Goal: Task Accomplishment & Management: Manage account settings

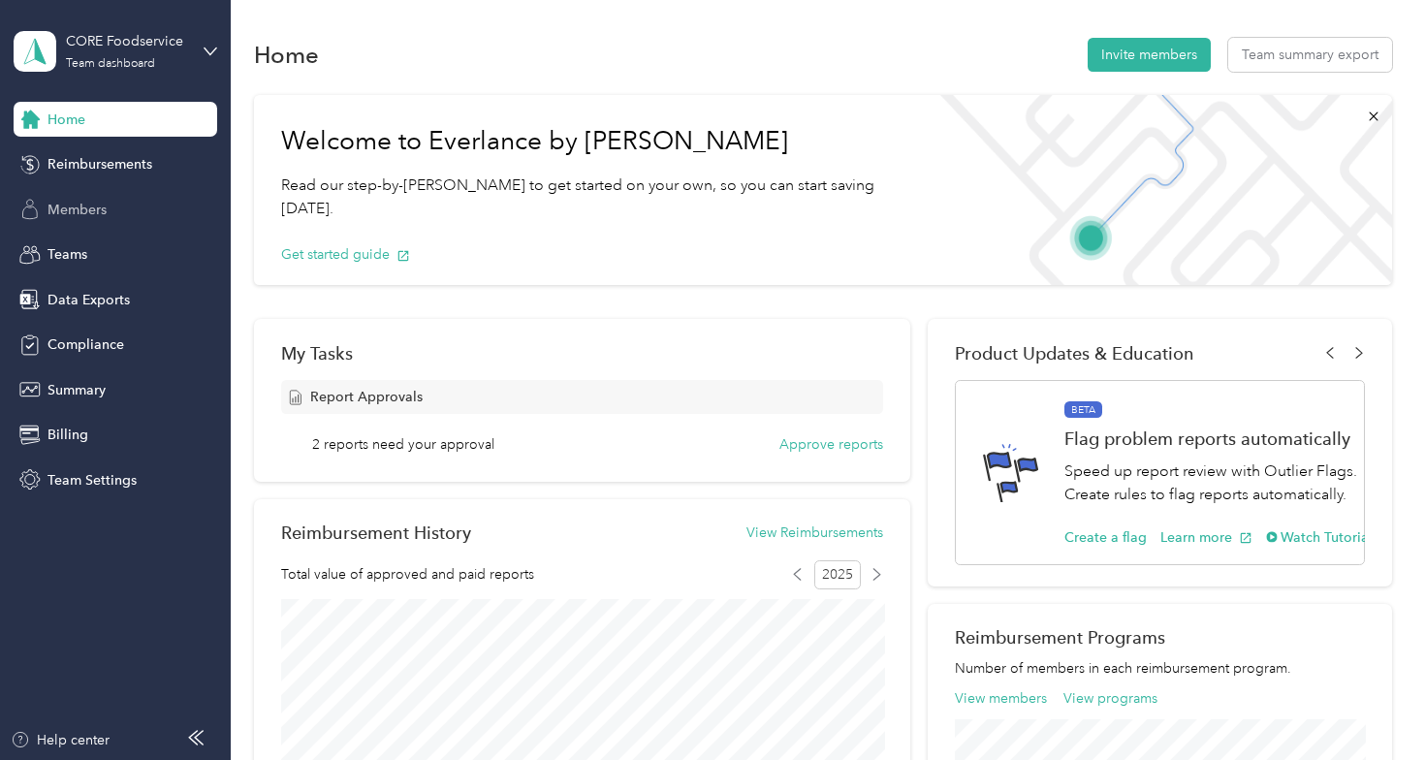
click at [91, 207] on span "Members" at bounding box center [76, 210] width 59 height 20
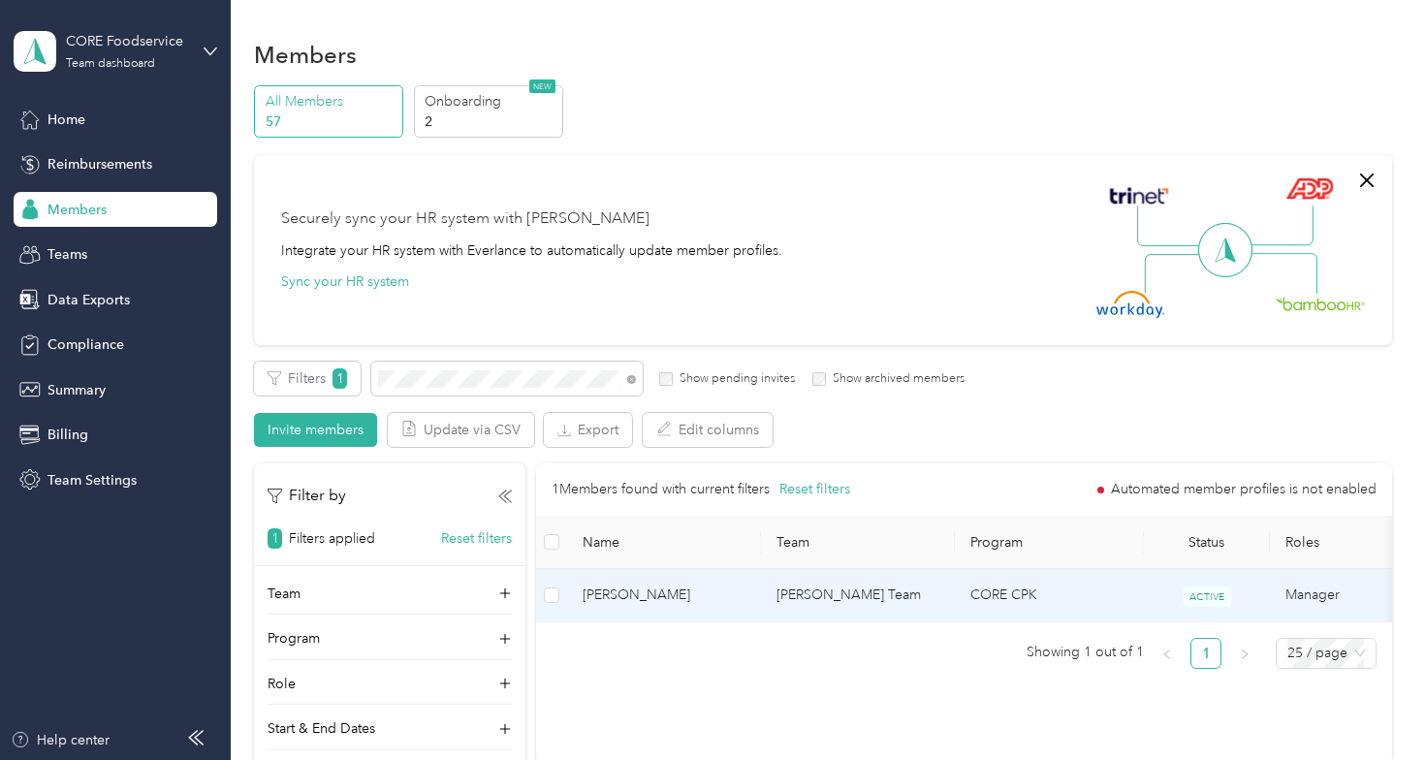
click at [659, 590] on span "[PERSON_NAME]" at bounding box center [663, 594] width 163 height 21
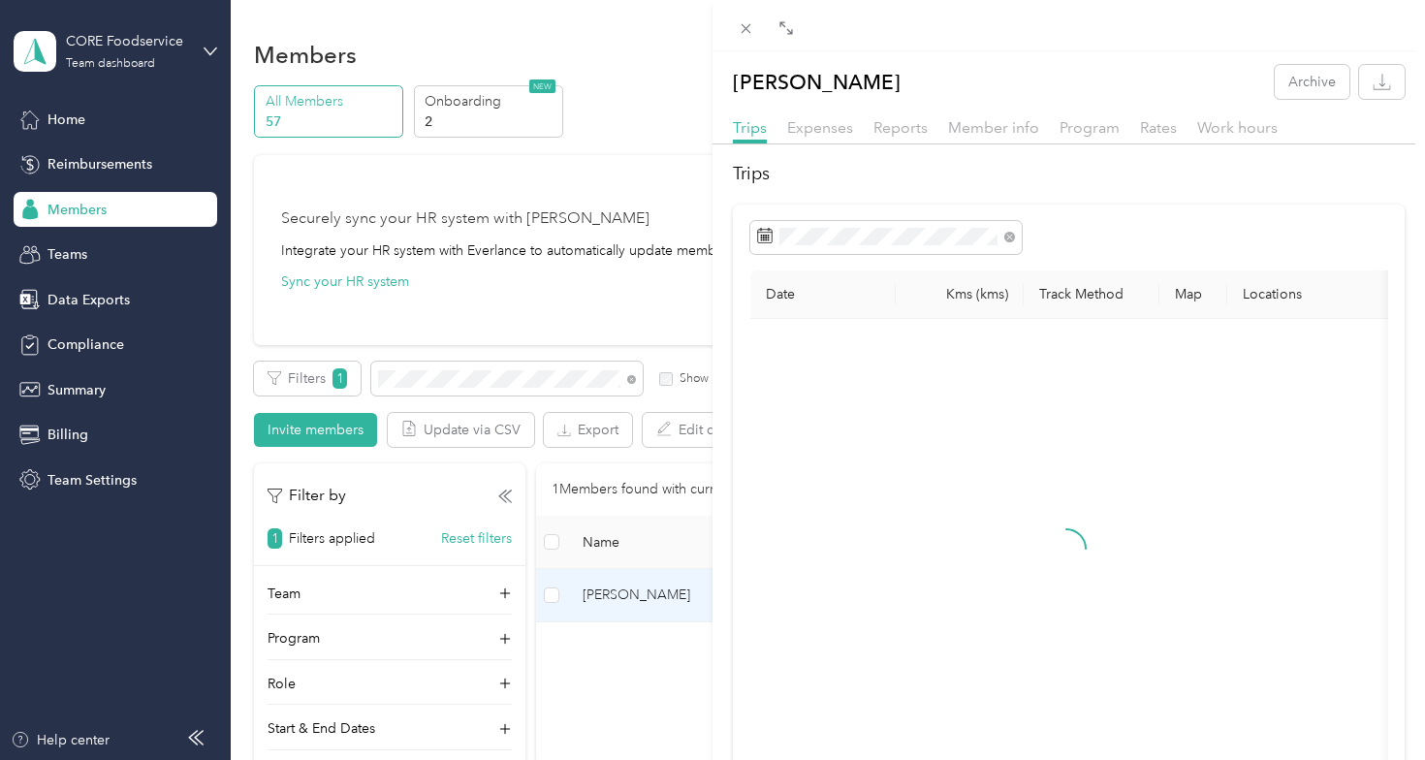
click at [1011, 138] on div "Member info" at bounding box center [993, 128] width 91 height 24
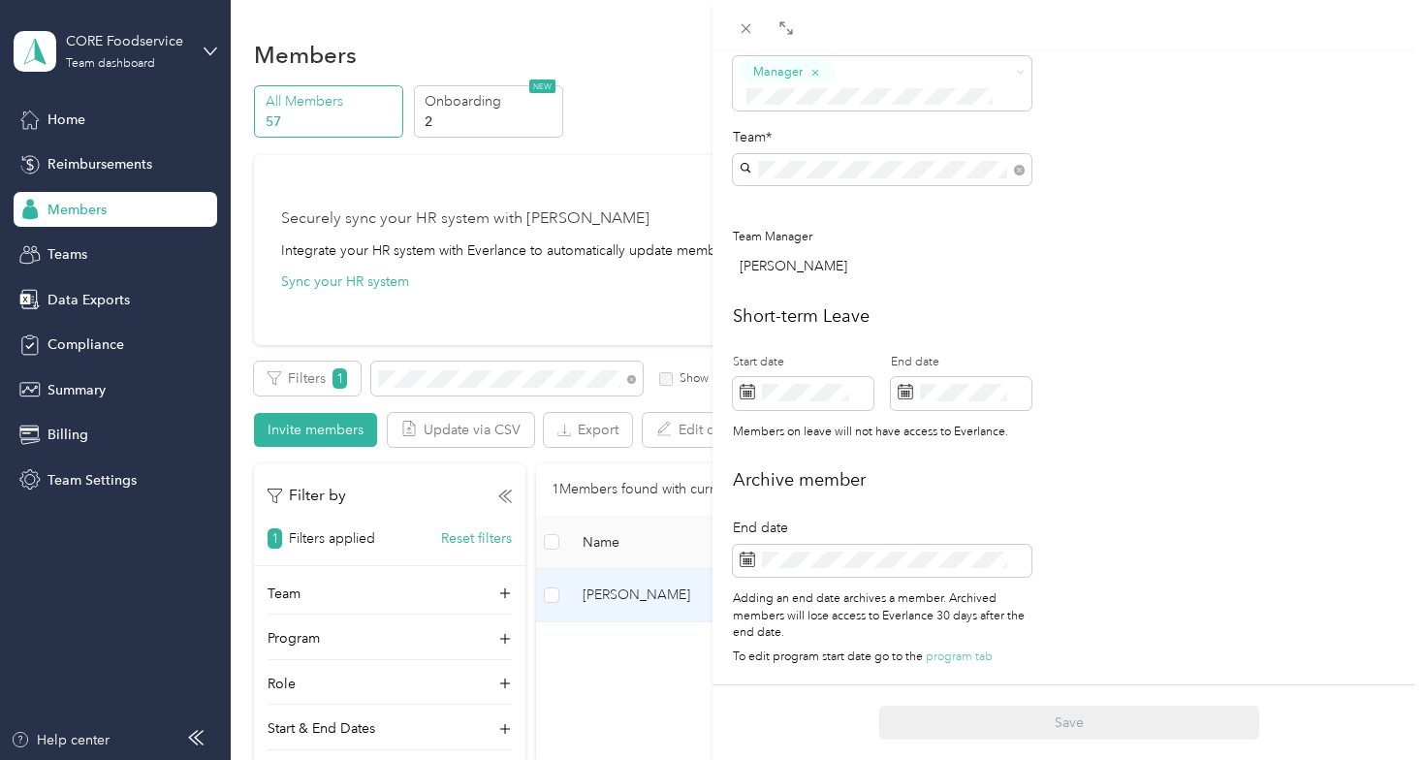
scroll to position [609, 0]
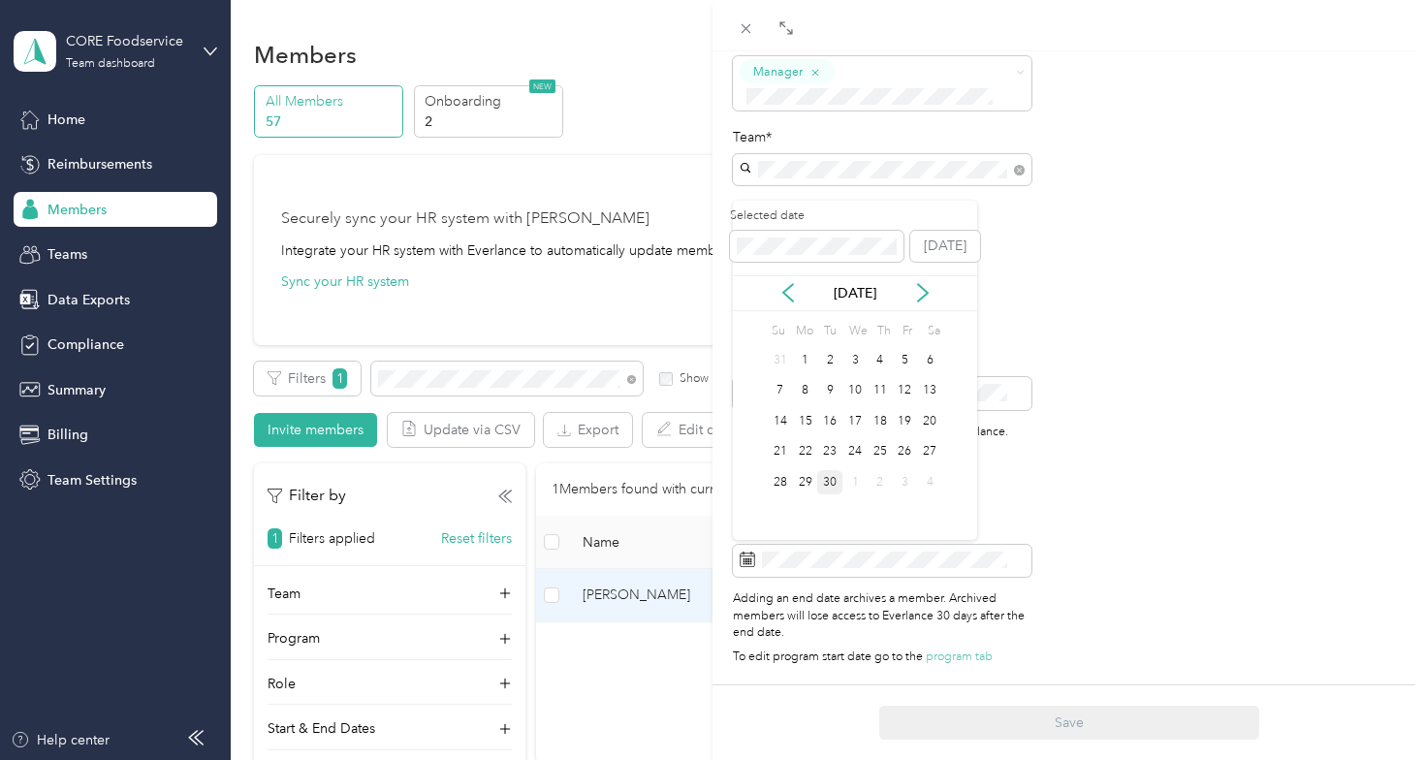
click at [822, 490] on div "30" at bounding box center [829, 482] width 25 height 24
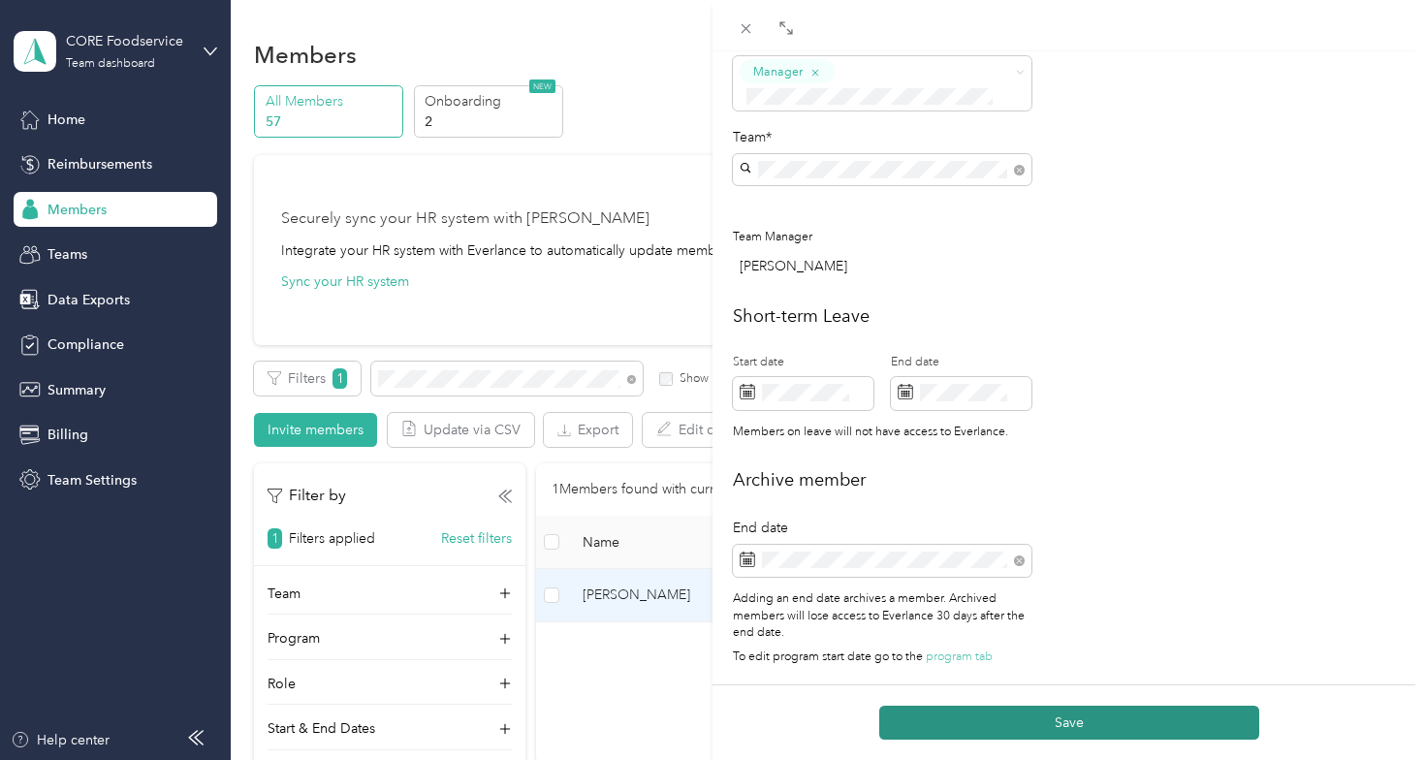
click at [1075, 717] on button "Save" at bounding box center [1069, 723] width 380 height 34
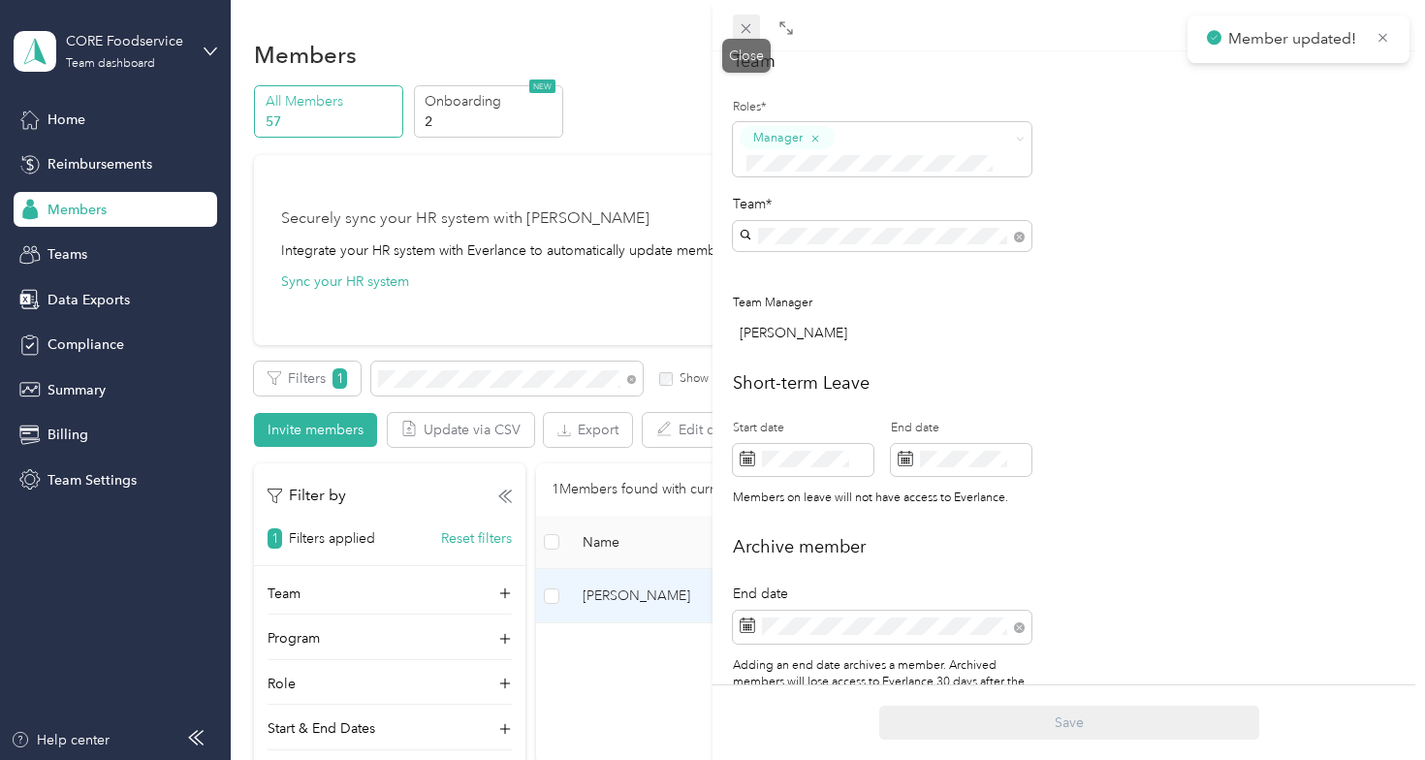
click at [747, 26] on icon at bounding box center [745, 28] width 16 height 16
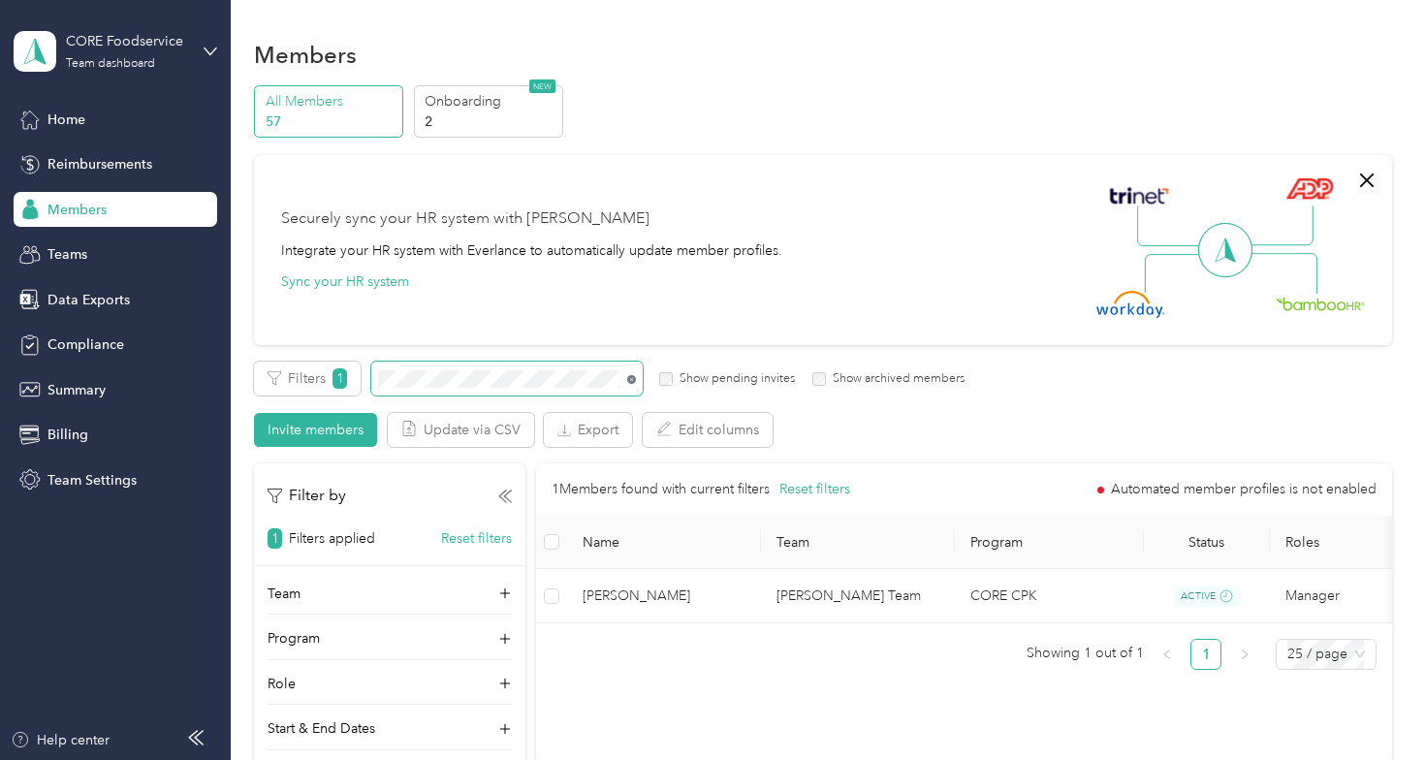
click at [634, 376] on icon at bounding box center [631, 379] width 9 height 9
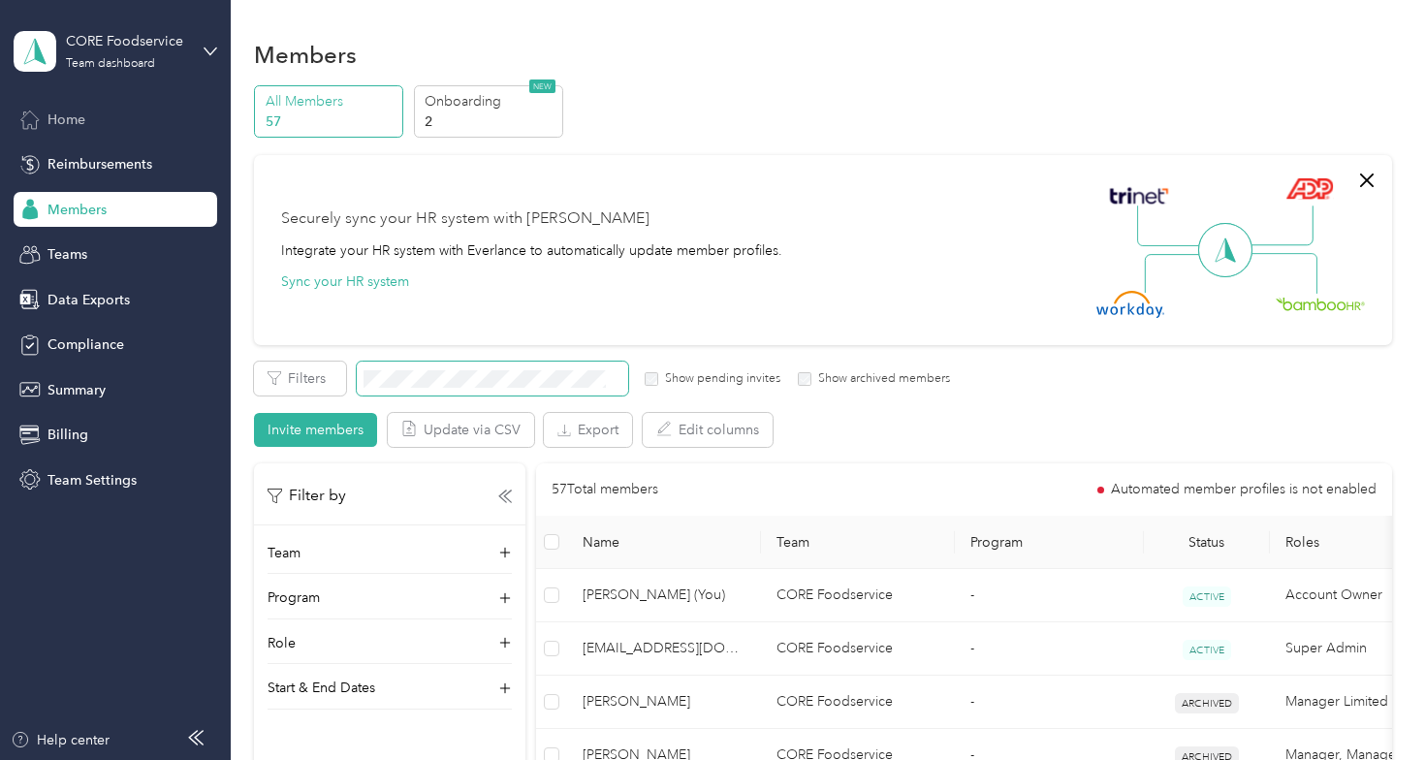
click at [92, 113] on div "Home" at bounding box center [116, 119] width 204 height 35
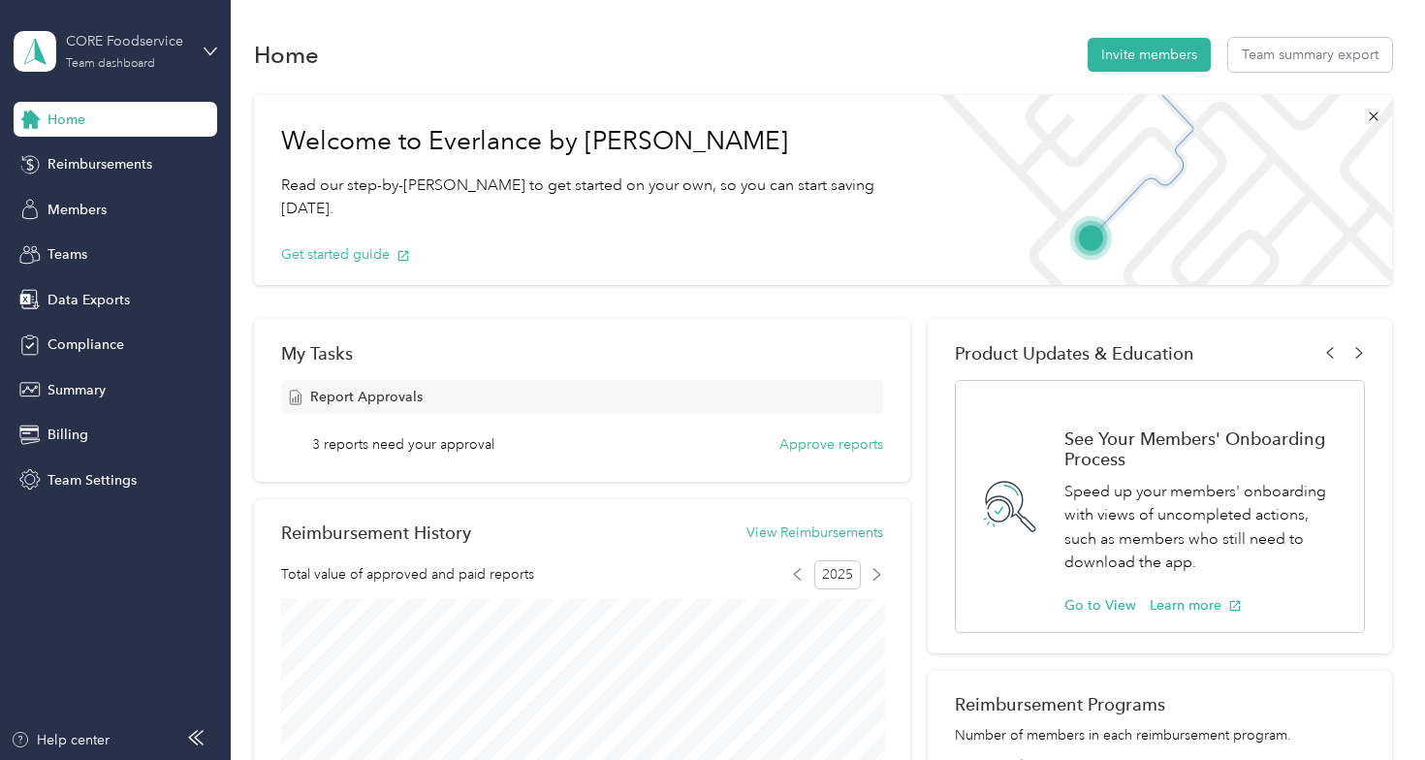
click at [151, 58] on div "Team dashboard" at bounding box center [110, 64] width 89 height 12
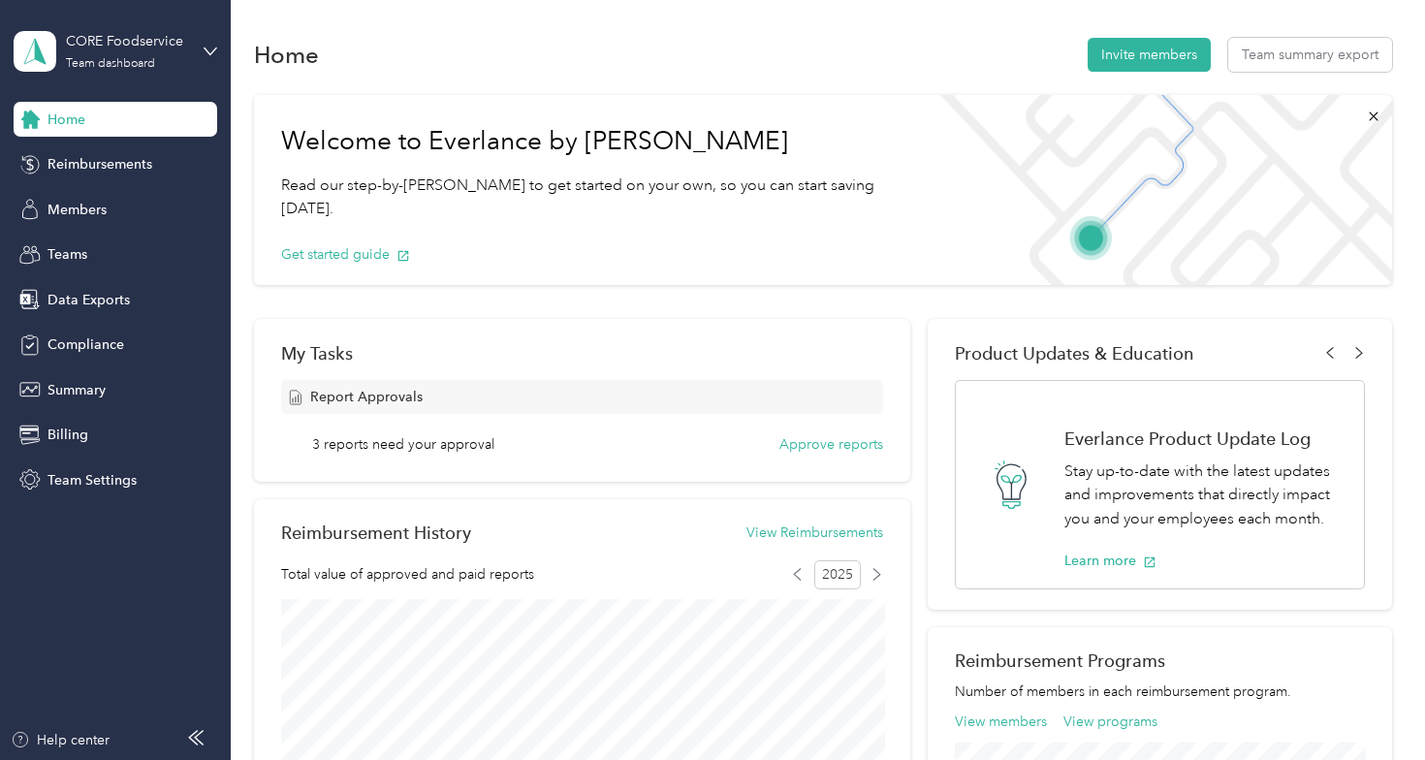
click at [157, 233] on div "Log out" at bounding box center [272, 248] width 490 height 34
